Goal: Navigation & Orientation: Go to known website

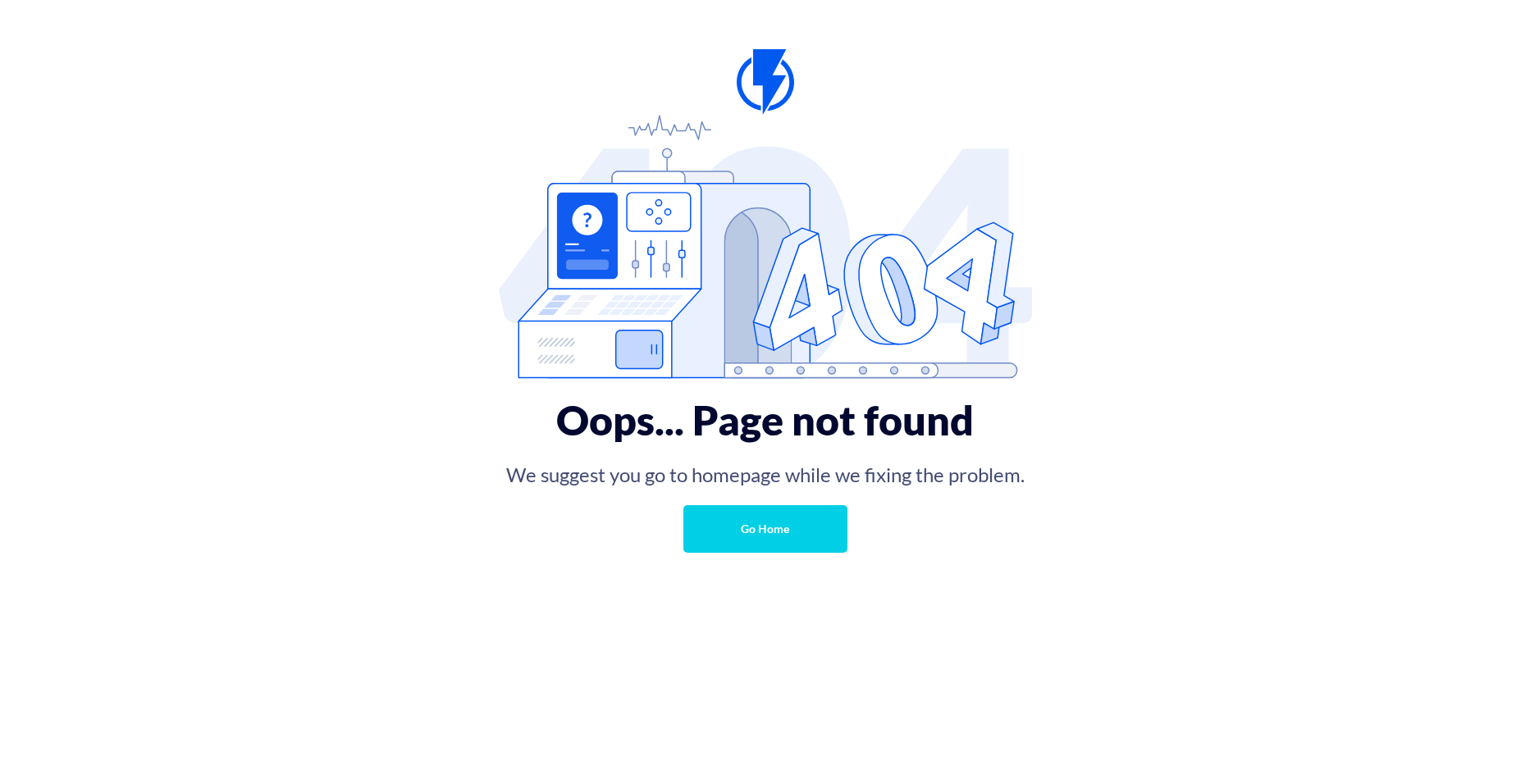
click at [776, 520] on link "Go Home" at bounding box center [765, 529] width 164 height 48
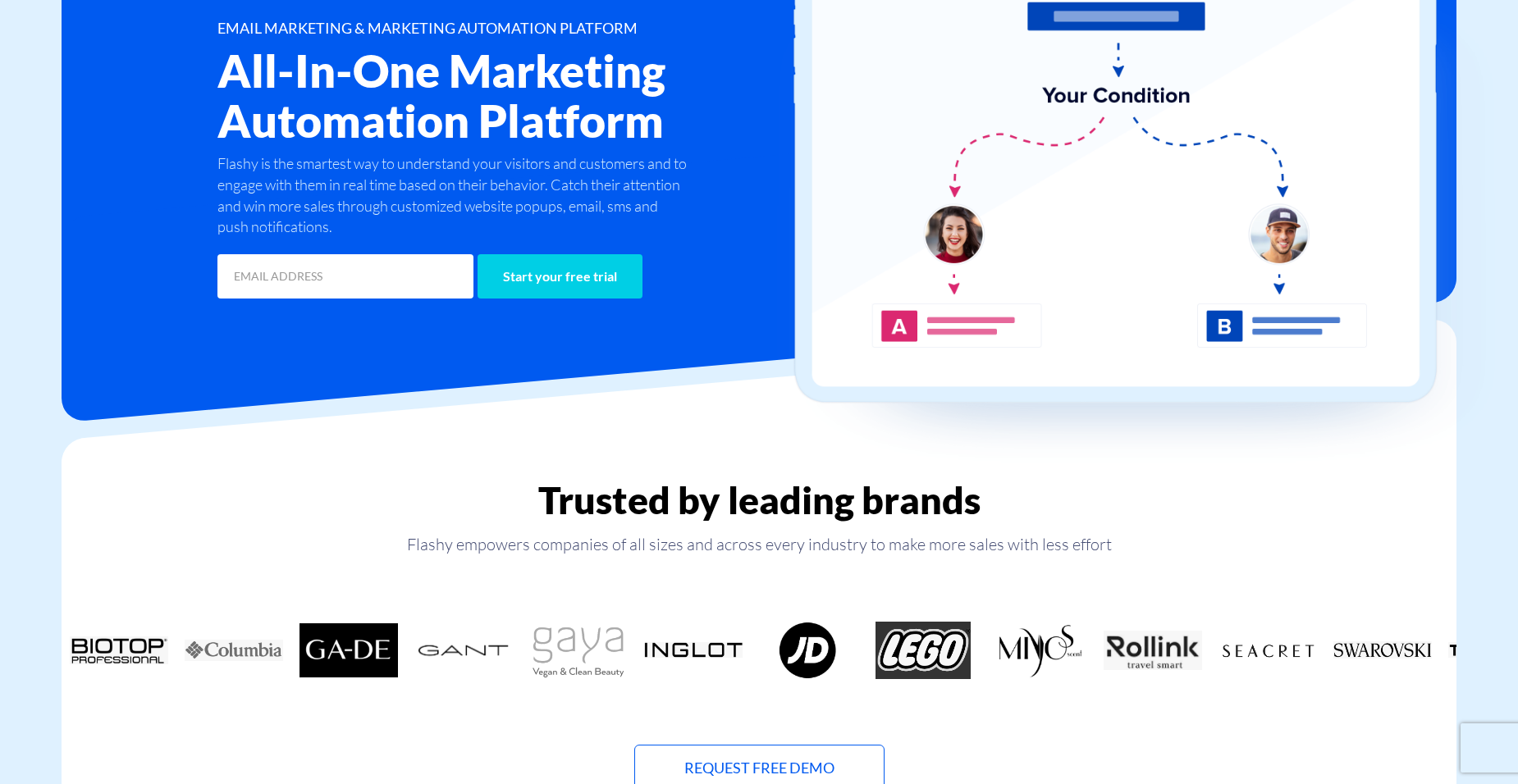
scroll to position [164, 0]
